Goal: Use online tool/utility: Utilize a website feature to perform a specific function

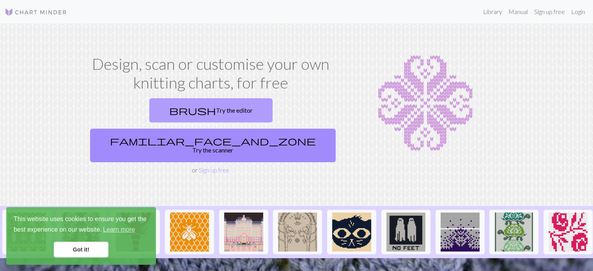
click at [175, 105] on link "brush Try the editor" at bounding box center [210, 110] width 123 height 24
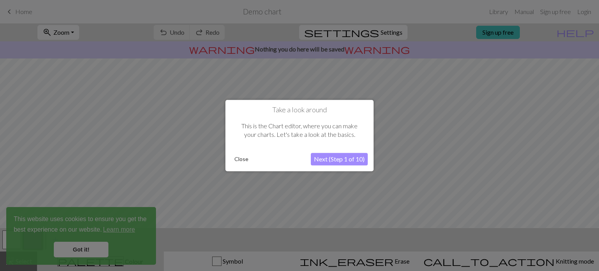
click at [343, 154] on button "Next (Step 1 of 10)" at bounding box center [339, 159] width 57 height 12
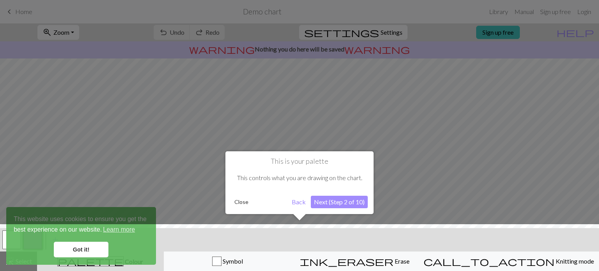
click at [335, 201] on button "Next (Step 2 of 10)" at bounding box center [339, 202] width 57 height 12
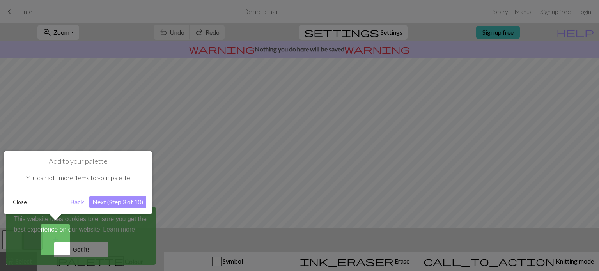
click at [116, 199] on button "Next (Step 3 of 10)" at bounding box center [117, 202] width 57 height 12
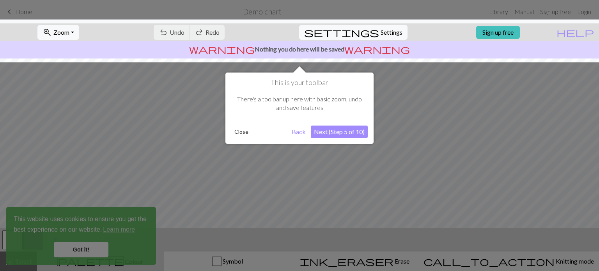
click at [352, 127] on button "Next (Step 5 of 10)" at bounding box center [339, 132] width 57 height 12
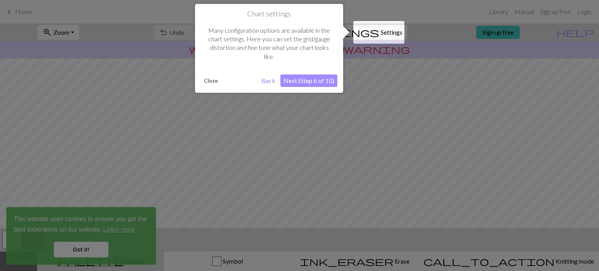
click at [329, 81] on button "Next (Step 6 of 10)" at bounding box center [308, 80] width 57 height 12
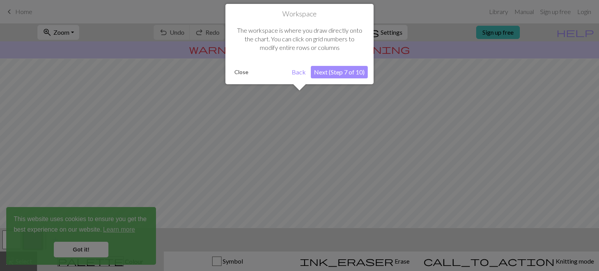
scroll to position [46, 0]
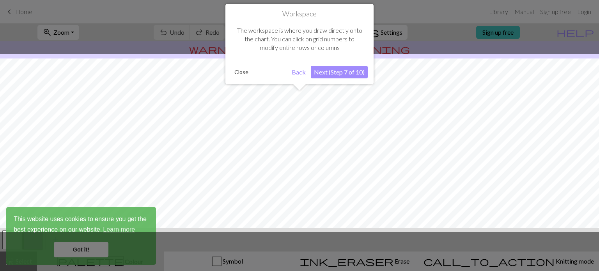
click at [331, 70] on button "Next (Step 7 of 10)" at bounding box center [339, 72] width 57 height 12
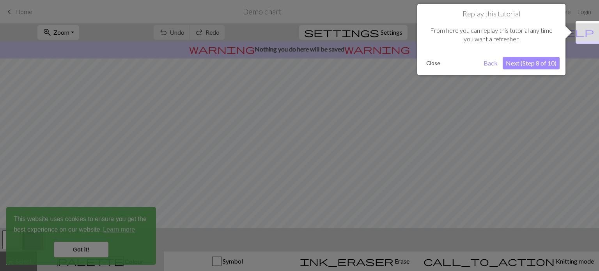
click at [545, 57] on button "Next (Step 8 of 10)" at bounding box center [531, 63] width 57 height 12
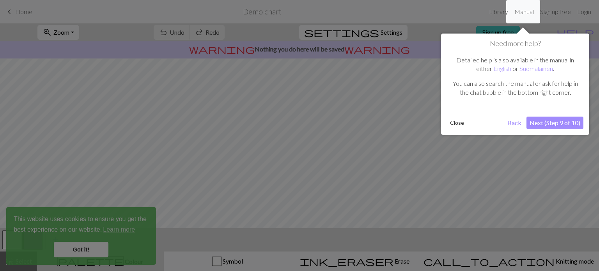
click at [533, 121] on button "Next (Step 9 of 10)" at bounding box center [554, 123] width 57 height 12
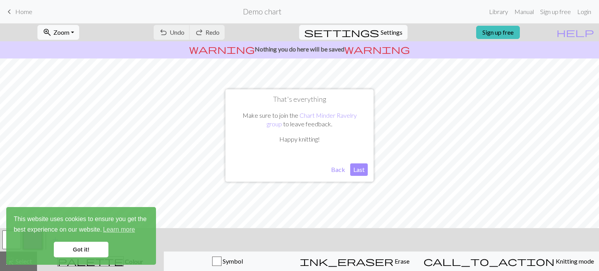
click at [357, 170] on button "Last" at bounding box center [359, 169] width 18 height 12
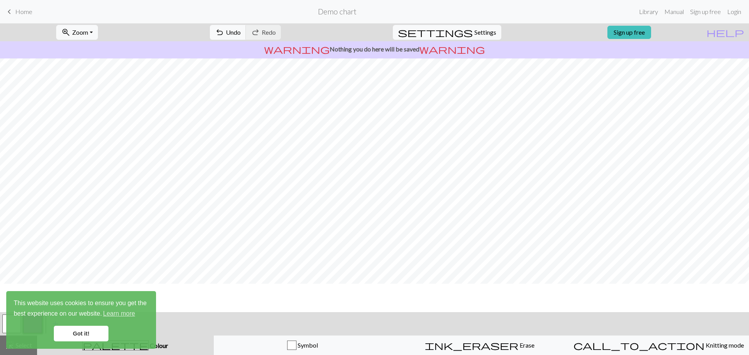
scroll to position [0, 0]
click at [474, 32] on span "Settings" at bounding box center [485, 32] width 22 height 9
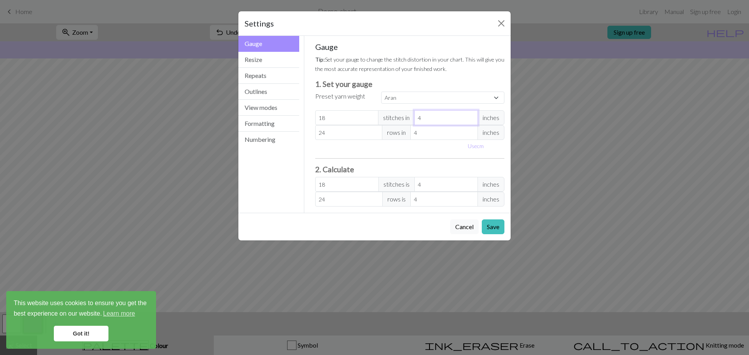
click at [427, 117] on input "4" at bounding box center [446, 117] width 64 height 15
click at [403, 98] on select "Custom Square Lace Light Fingering Fingering Sport Double knit Worsted Aran Bul…" at bounding box center [442, 98] width 123 height 12
select select "dk"
click at [381, 92] on select "Custom Square Lace Light Fingering Fingering Sport Double knit Worsted Aran Bul…" at bounding box center [442, 98] width 123 height 12
type input "22"
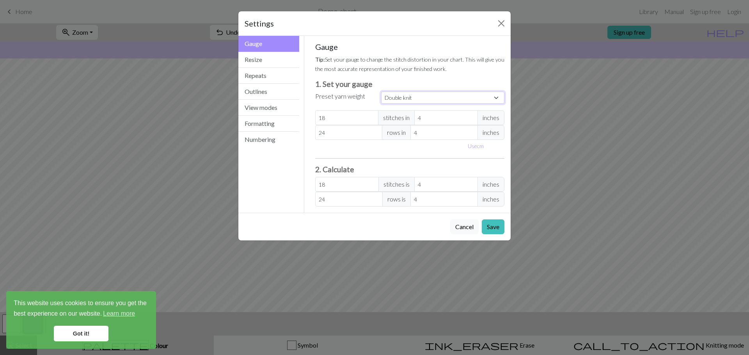
type input "30"
type input "22"
type input "30"
click at [451, 114] on input "4" at bounding box center [446, 117] width 64 height 15
click at [358, 119] on input "22" at bounding box center [347, 117] width 64 height 15
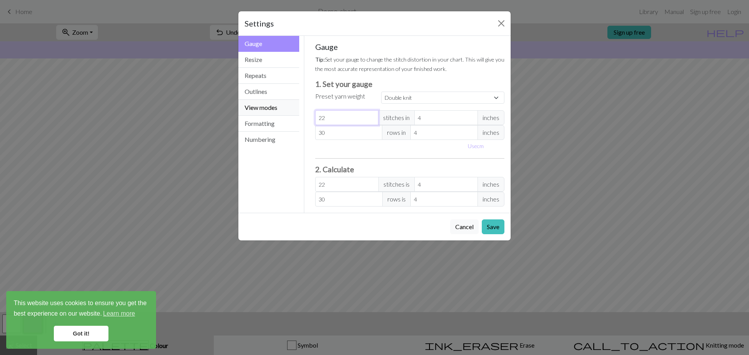
drag, startPoint x: 327, startPoint y: 115, endPoint x: 284, endPoint y: 113, distance: 43.3
click at [284, 113] on div "Gauge Gauge Resize Repeats Outlines View modes Formatting Numbering Gauge Resiz…" at bounding box center [374, 124] width 281 height 177
select select "custom"
type input "1"
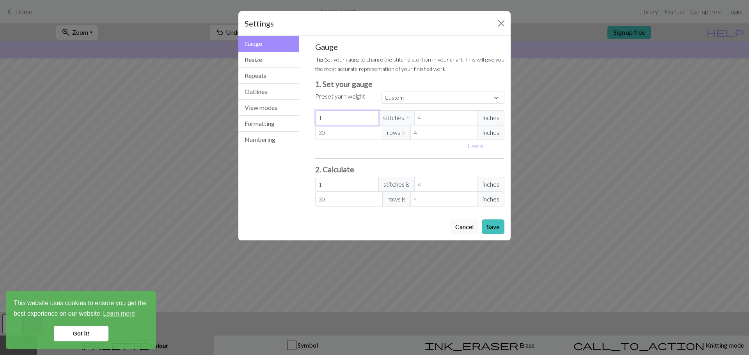
type input "18"
drag, startPoint x: 356, startPoint y: 128, endPoint x: 275, endPoint y: 127, distance: 81.1
click at [275, 127] on div "Gauge Gauge Resize Repeats Outlines View modes Formatting Numbering Gauge Resiz…" at bounding box center [374, 124] width 281 height 177
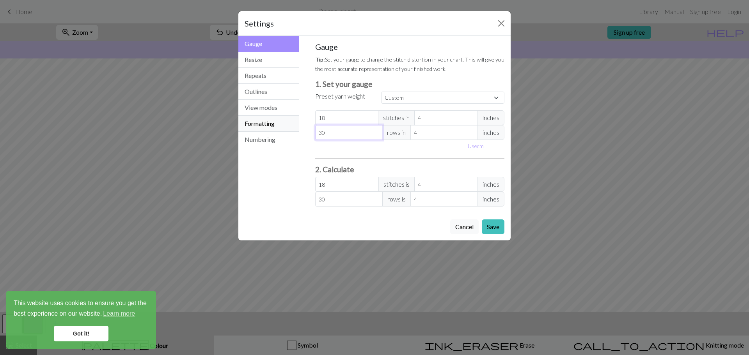
type input "2"
type input "24"
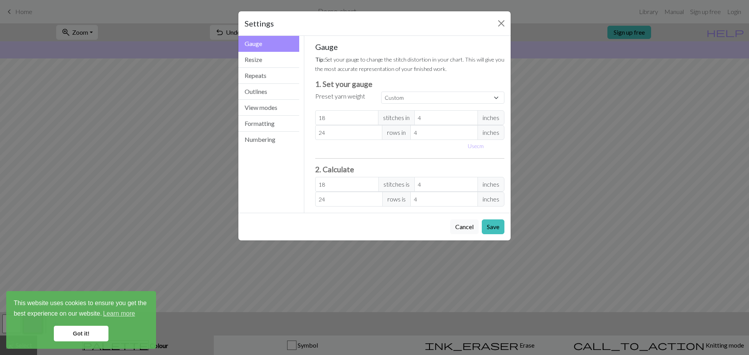
click at [383, 151] on div "Use cm" at bounding box center [409, 146] width 199 height 12
click at [392, 99] on select "Custom Square Lace Light Fingering Fingering Sport Double knit Worsted Aran Bul…" at bounding box center [442, 98] width 123 height 12
click at [331, 182] on input "18" at bounding box center [347, 184] width 64 height 15
drag, startPoint x: 332, startPoint y: 182, endPoint x: 290, endPoint y: 188, distance: 42.0
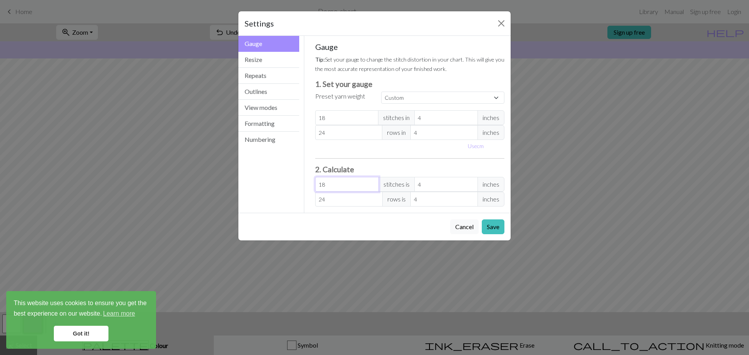
click at [290, 188] on div "Gauge Gauge Resize Repeats Outlines View modes Formatting Numbering Gauge Resiz…" at bounding box center [374, 124] width 281 height 177
click at [458, 174] on div "Gauge Tip: Set your gauge to change the stitch distortion in your chart. This w…" at bounding box center [409, 124] width 189 height 165
click at [494, 230] on button "Save" at bounding box center [492, 226] width 23 height 15
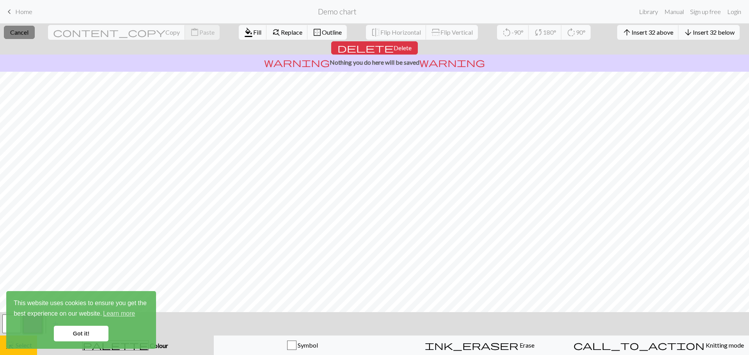
click at [17, 29] on span "Cancel" at bounding box center [19, 31] width 18 height 7
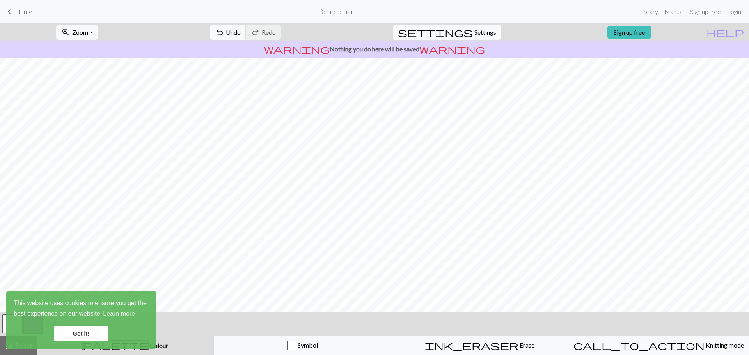
click at [18, 10] on span "Home" at bounding box center [23, 11] width 17 height 7
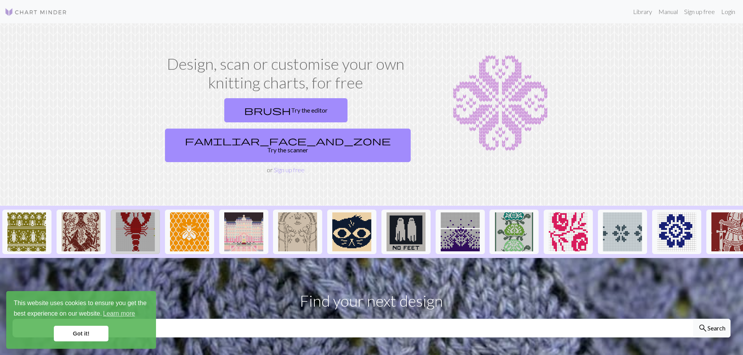
click at [131, 212] on img at bounding box center [135, 231] width 39 height 39
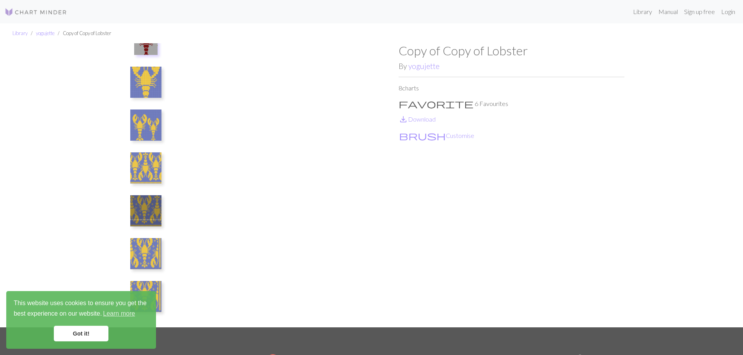
scroll to position [64, 0]
